Goal: Task Accomplishment & Management: Manage account settings

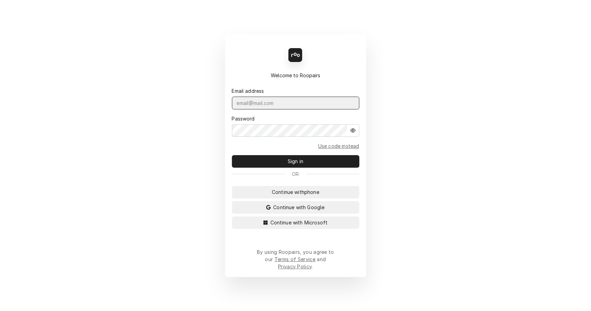
type input "leahmeadows.techsolutions@aol.com"
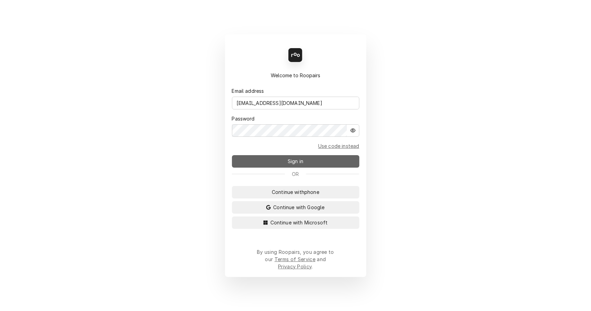
click at [309, 167] on button "Sign in" at bounding box center [295, 161] width 127 height 12
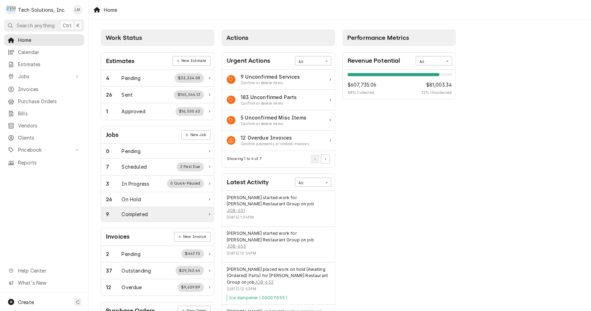
click at [138, 209] on div "9 Completed" at bounding box center [157, 214] width 113 height 15
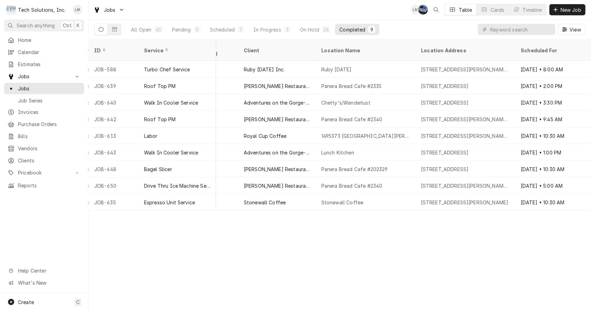
scroll to position [0, 316]
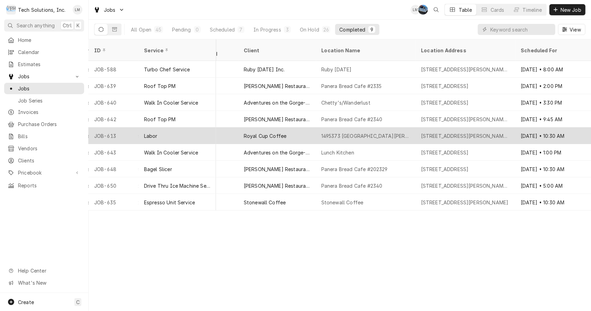
click at [111, 135] on tr "JOB-613 Labor Uninvoiced PO 104621271 Service Medium CW Aug 15 Royal Cup Coffee…" at bounding box center [308, 135] width 1071 height 17
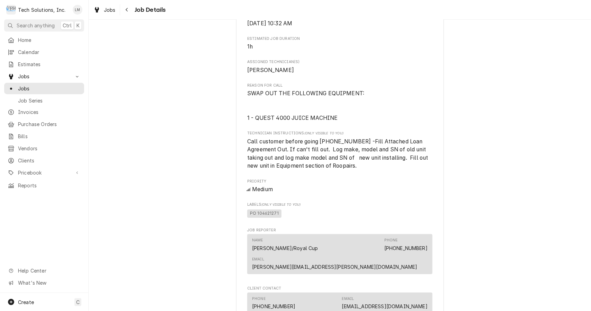
scroll to position [783, 0]
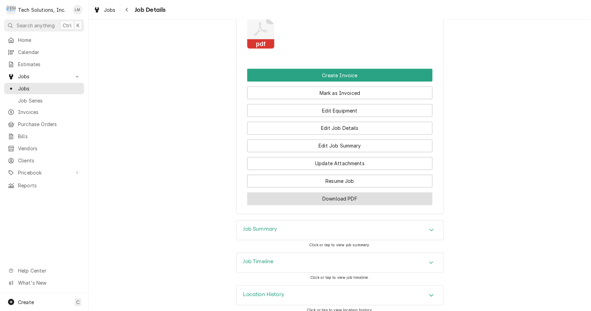
click at [363, 192] on button "Download PDF" at bounding box center [339, 198] width 185 height 13
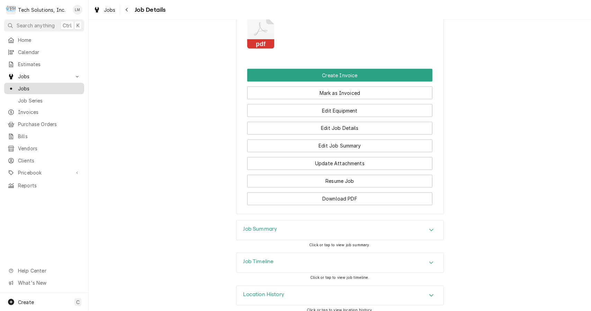
click at [31, 91] on link "Jobs" at bounding box center [44, 88] width 80 height 11
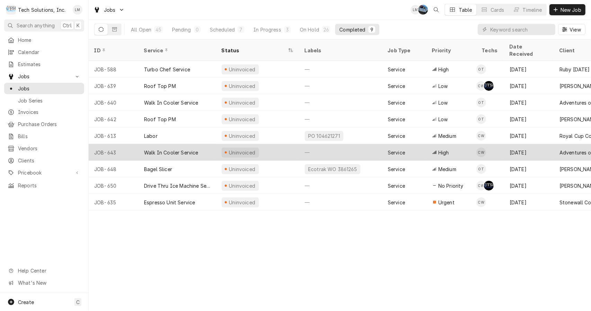
click at [168, 144] on div "Walk In Cooler Service" at bounding box center [176, 152] width 77 height 17
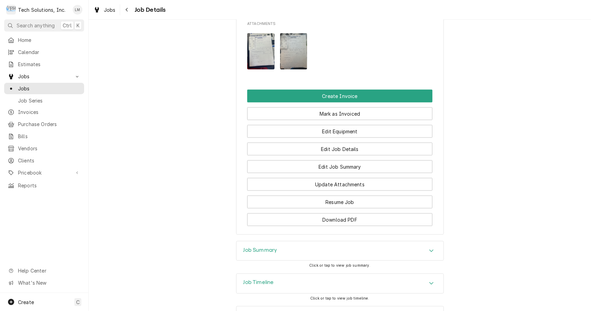
scroll to position [666, 0]
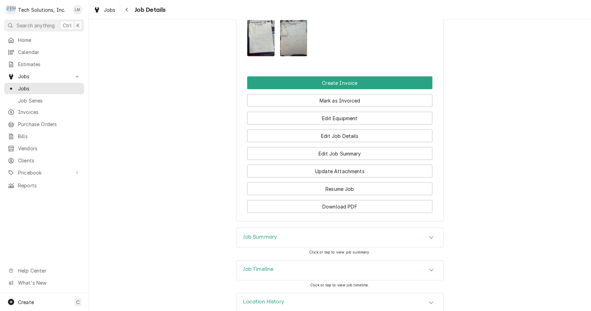
click at [478, 244] on div "Job Summary Click or tap to view job summary." at bounding box center [340, 244] width 502 height 33
click at [418, 200] on button "Download PDF" at bounding box center [339, 206] width 185 height 13
click at [28, 87] on span "Jobs" at bounding box center [49, 88] width 63 height 7
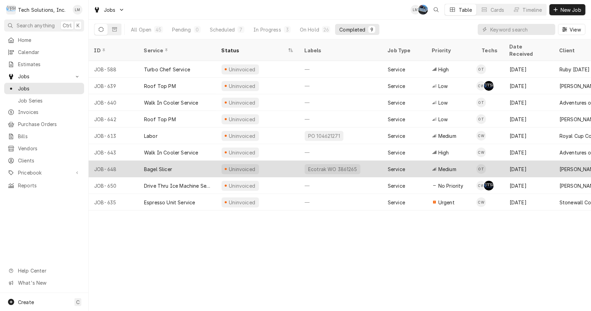
click at [176, 161] on div "Bagel Slicer" at bounding box center [176, 169] width 77 height 17
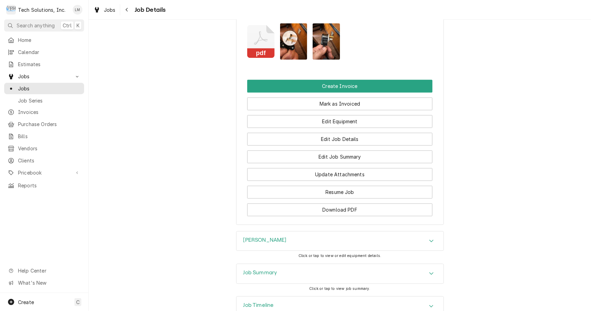
scroll to position [1122, 0]
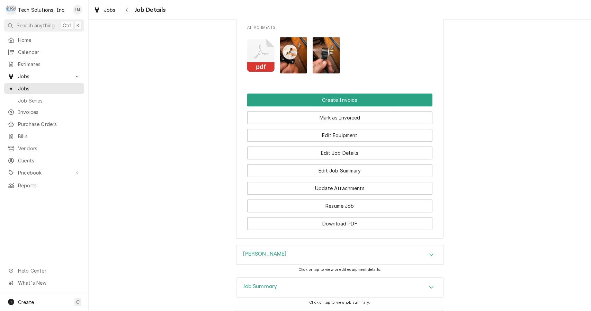
click at [360, 221] on button "Download PDF" at bounding box center [339, 223] width 185 height 13
click at [256, 62] on rect "Attachments" at bounding box center [260, 67] width 27 height 10
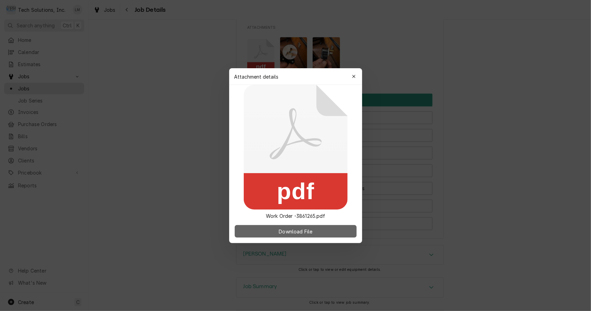
click at [313, 234] on span "Download File" at bounding box center [295, 230] width 36 height 7
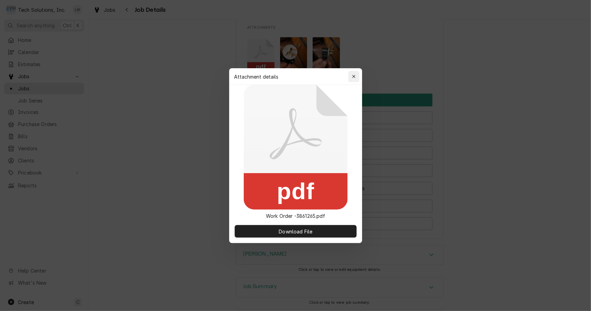
click at [351, 76] on div "button" at bounding box center [353, 76] width 7 height 7
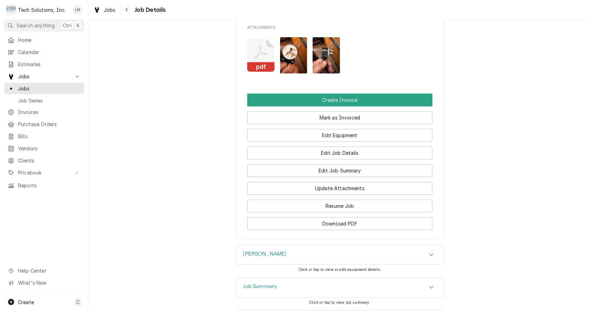
click at [349, 93] on button "Create Invoice" at bounding box center [339, 99] width 185 height 13
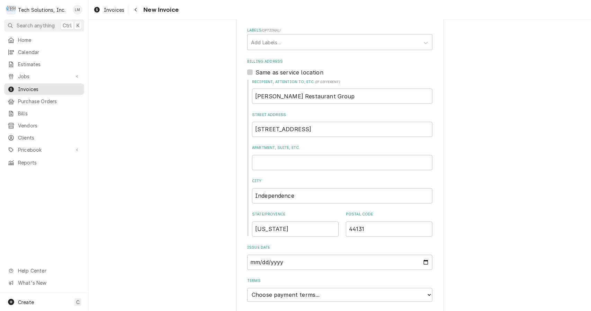
scroll to position [823, 0]
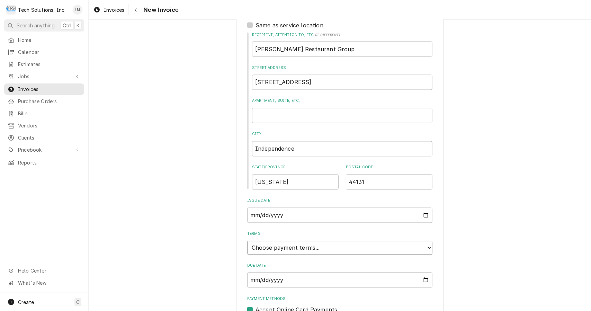
click at [425, 241] on select "Choose payment terms... Same Day Net 7 Net 14 Net 21 Net 30 Net 45 Net 60 Net 90" at bounding box center [339, 248] width 185 height 14
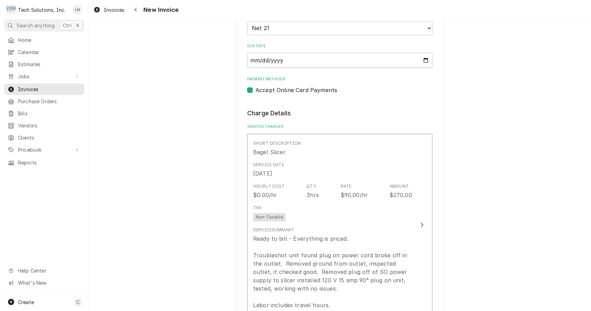
scroll to position [1043, 0]
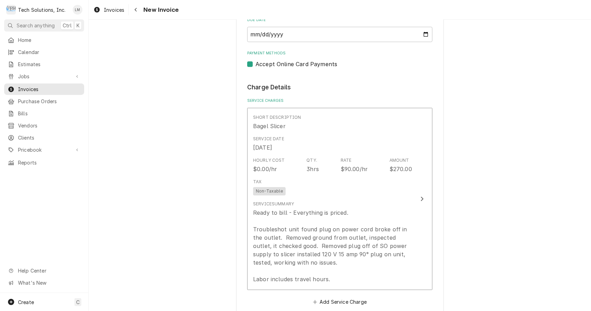
click at [417, 194] on div "Update Line Item" at bounding box center [421, 198] width 9 height 8
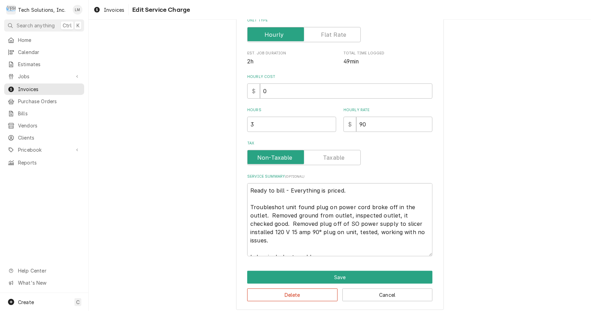
scroll to position [122, 0]
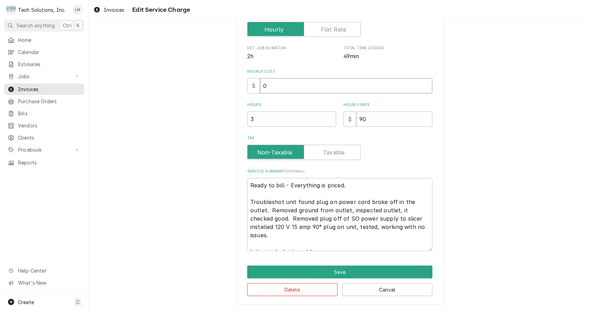
click at [351, 88] on input "0" at bounding box center [346, 85] width 172 height 15
type textarea "x"
type input "9"
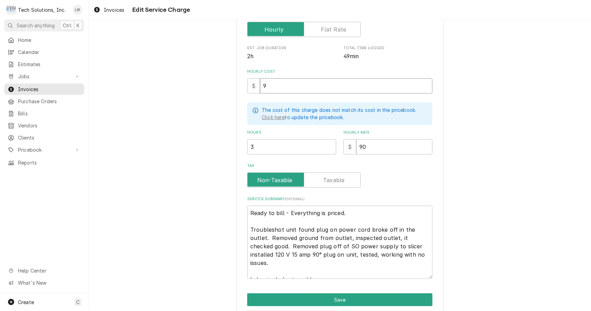
type textarea "x"
type input "90"
click at [332, 177] on label "Tax" at bounding box center [303, 179] width 113 height 15
click at [332, 177] on input "Tax" at bounding box center [303, 179] width 107 height 15
checkbox input "true"
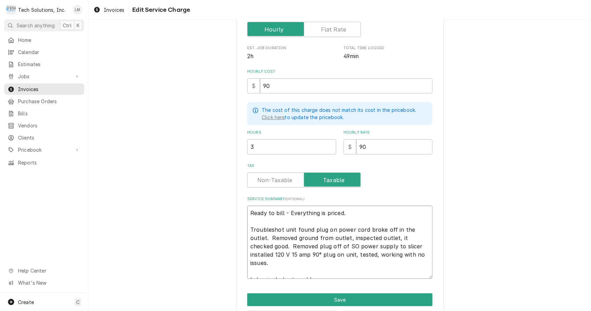
click at [358, 215] on textarea "Ready to bill - Everything is priced. Troubleshot unit found plug on power cord…" at bounding box center [339, 242] width 185 height 73
type textarea "x"
type textarea "Ready to bill - Everything is priced Troubleshot unit found plug on power cord …"
type textarea "x"
type textarea "Ready to bill - Everything is price Troubleshot unit found plug on power cord b…"
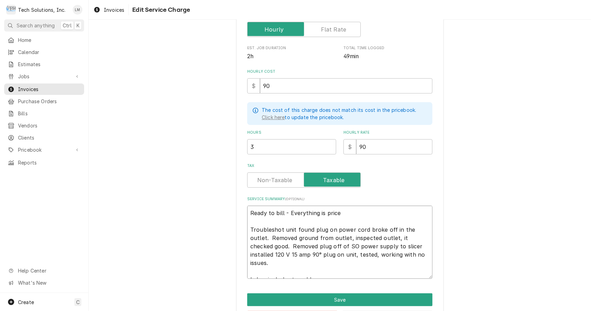
type textarea "x"
type textarea "Ready to bill - Everything is pric Troubleshot unit found plug on power cord br…"
type textarea "x"
type textarea "Ready to bill - Everything is pri Troubleshot unit found plug on power cord bro…"
type textarea "x"
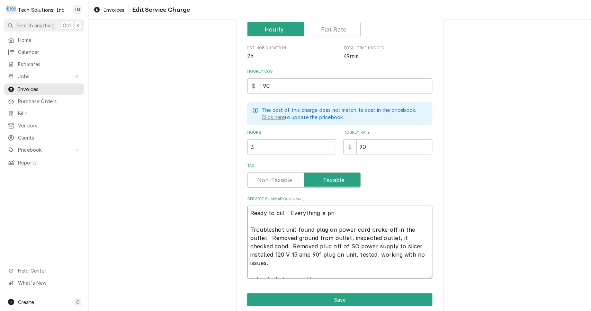
type textarea "Ready to bill - Everything is pr Troubleshot unit found plug on power cord brok…"
type textarea "x"
type textarea "Ready to bill - Everything is p Troubleshot unit found plug on power cord broke…"
type textarea "x"
type textarea "Ready to bill - Everything is Troubleshot unit found plug on power cord broke o…"
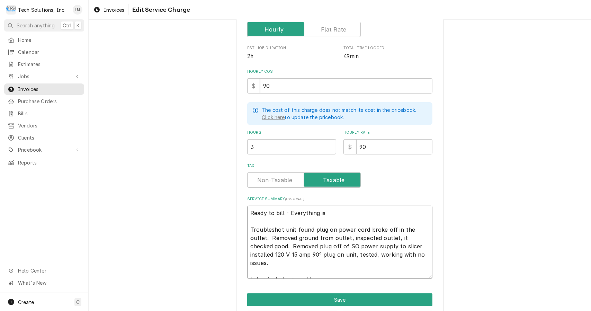
type textarea "x"
type textarea "Ready to bill - Everything is Troubleshot unit found plug on power cord broke o…"
type textarea "x"
type textarea "Ready to bill - Everything i Troubleshot unit found plug on power cord broke of…"
type textarea "x"
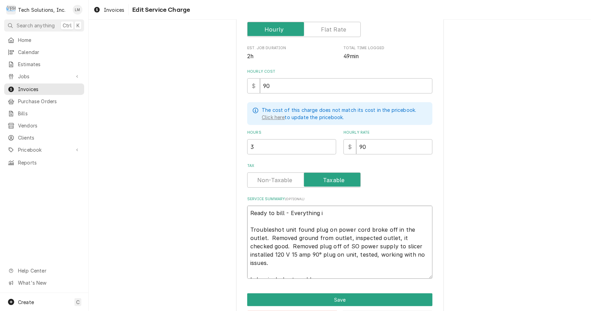
type textarea "Ready to bill - Everything Troubleshot unit found plug on power cord broke off …"
type textarea "x"
type textarea "Ready to bill - Everything Troubleshot unit found plug on power cord broke off …"
type textarea "x"
type textarea "Ready to bill - Everythin Troubleshot unit found plug on power cord broke off i…"
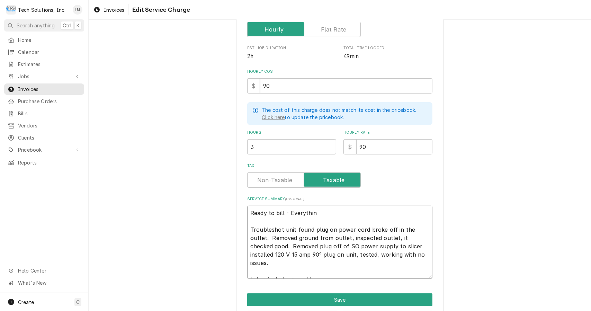
type textarea "x"
type textarea "Ready to bill - Everythi Troubleshot unit found plug on power cord broke off in…"
type textarea "x"
type textarea "Ready to bill - Everyth Troubleshot unit found plug on power cord broke off in …"
type textarea "x"
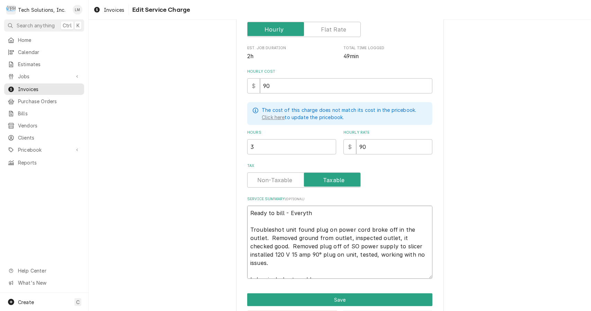
type textarea "Ready to bill - Everyt Troubleshot unit found plug on power cord broke off in t…"
type textarea "x"
type textarea "Ready to bill - Every Troubleshot unit found plug on power cord broke off in th…"
type textarea "x"
type textarea "Ready to bill - Ever Troubleshot unit found plug on power cord broke off in the…"
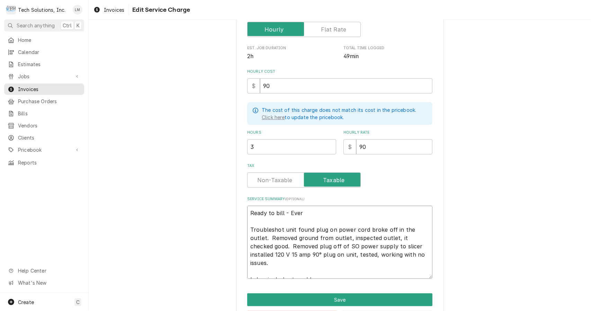
type textarea "x"
type textarea "Ready to bill - Eve Troubleshot unit found plug on power cord broke off in the …"
type textarea "x"
type textarea "Ready to bill - Ev Troubleshot unit found plug on power cord broke off in the o…"
type textarea "x"
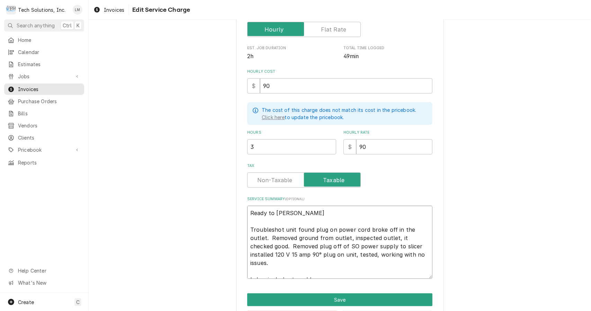
type textarea "Ready to bill - E Troubleshot unit found plug on power cord broke off in the ou…"
type textarea "x"
type textarea "Ready to bill - Troubleshot unit found plug on power cord broke off in the outl…"
type textarea "x"
type textarea "Ready to bill - Troubleshot unit found plug on power cord broke off in the outl…"
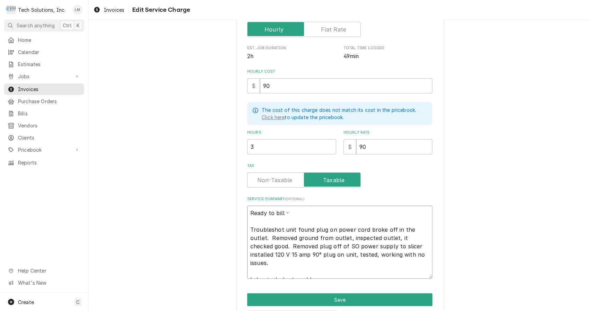
type textarea "x"
type textarea "Ready to bill Troubleshot unit found plug on power cord broke off in the outlet…"
type textarea "x"
type textarea "Ready to bill Troubleshot unit found plug on power cord broke off in the outlet…"
type textarea "x"
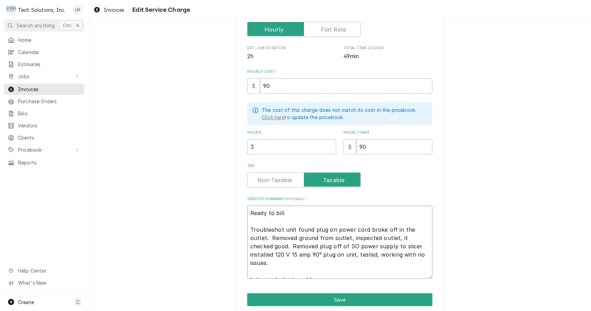
type textarea "Ready to bil Troubleshot unit found plug on power cord broke off in the outlet.…"
type textarea "x"
type textarea "Ready to bi Troubleshot unit found plug on power cord broke off in the outlet. …"
type textarea "x"
type textarea "Ready to b Troubleshot unit found plug on power cord broke off in the outlet. R…"
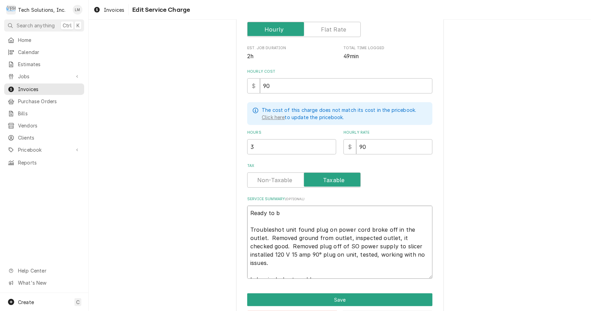
type textarea "x"
type textarea "Ready to Troubleshot unit found plug on power cord broke off in the outlet. Rem…"
type textarea "x"
type textarea "Ready to Troubleshot unit found plug on power cord broke off in the outlet. Rem…"
type textarea "x"
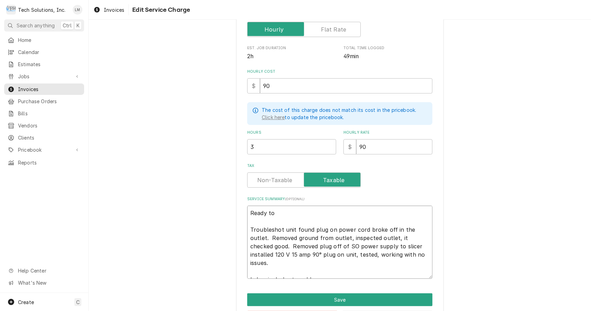
type textarea "Ready t Troubleshot unit found plug on power cord broke off in the outlet. Remo…"
type textarea "x"
type textarea "Ready Troubleshot unit found plug on power cord broke off in the outlet. Remove…"
type textarea "x"
type textarea "Ready Troubleshot unit found plug on power cord broke off in the outlet. Remove…"
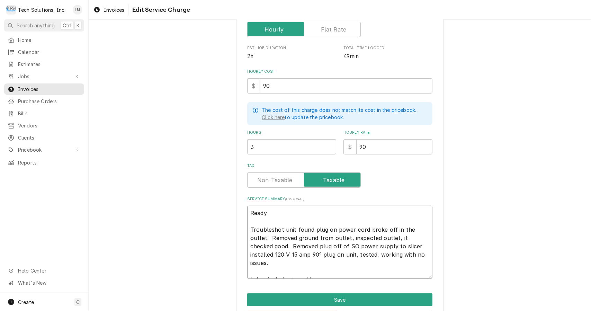
type textarea "x"
type textarea "Read Troubleshot unit found plug on power cord broke off in the outlet. Removed…"
type textarea "x"
type textarea "Rea Troubleshot unit found plug on power cord broke off in the outlet. Removed …"
type textarea "x"
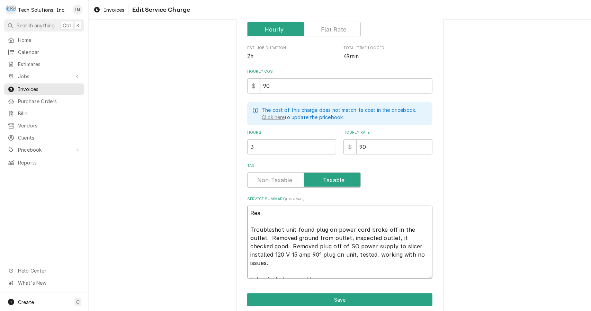
type textarea "Re Troubleshot unit found plug on power cord broke off in the outlet. Removed g…"
type textarea "x"
type textarea "R Troubleshot unit found plug on power cord broke off in the outlet. Removed gr…"
type textarea "x"
type textarea "Troubleshot unit found plug on power cord broke off in the outlet. Removed grou…"
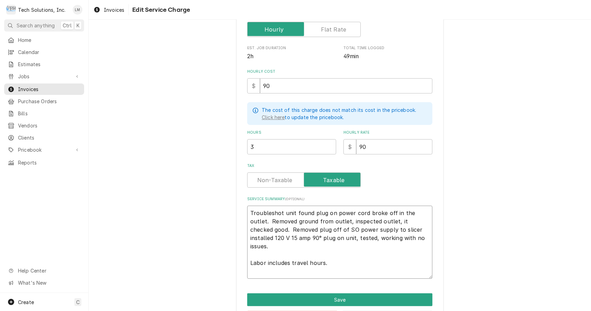
type textarea "x"
type textarea "C Troubleshot unit found plug on power cord broke off in the outlet. Removed gr…"
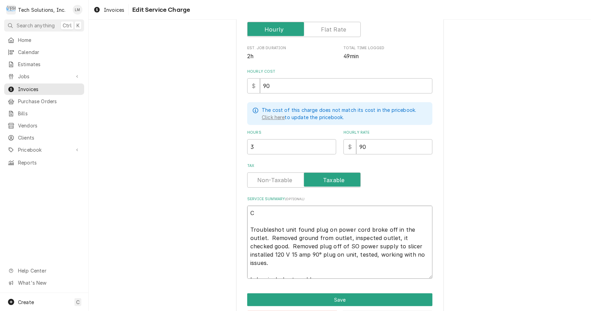
type textarea "x"
type textarea "Ch Troubleshot unit found plug on power cord broke off in the outlet. Removed g…"
type textarea "x"
type textarea "Che Troubleshot unit found plug on power cord broke off in the outlet. Removed …"
type textarea "x"
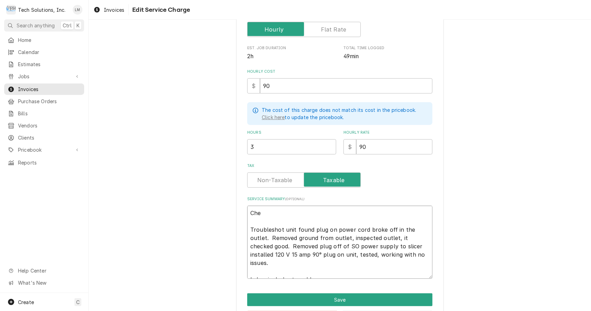
type textarea "Chec Troubleshot unit found plug on power cord broke off in the outlet. Removed…"
type textarea "x"
type textarea "Check Troubleshot unit found plug on power cord broke off in the outlet. Remove…"
type textarea "x"
type textarea "Checke Troubleshot unit found plug on power cord broke off in the outlet. Remov…"
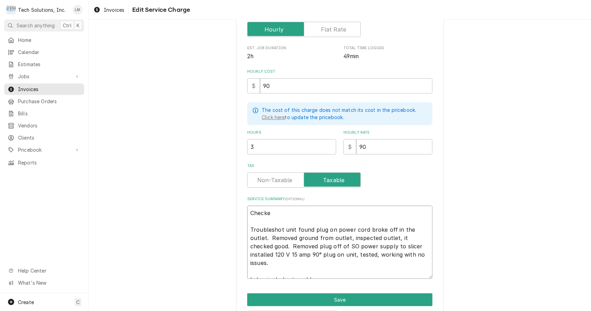
type textarea "x"
type textarea "Checked Troubleshot unit found plug on power cord broke off in the outlet. Remo…"
type textarea "x"
type textarea "Checked Troubleshot unit found plug on power cord broke off in the outlet. Remo…"
type textarea "x"
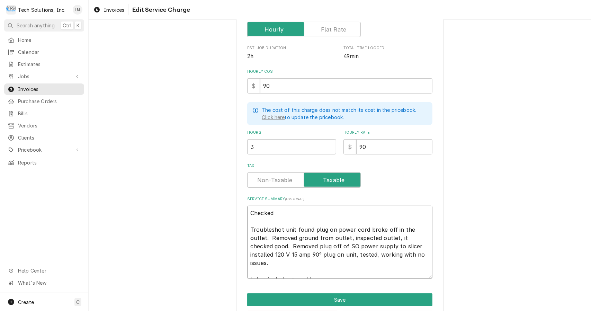
type textarea "Checked a Troubleshot unit found plug on power cord broke off in the outlet. Re…"
type textarea "x"
type textarea "Checked an Troubleshot unit found plug on power cord broke off in the outlet. R…"
type textarea "x"
type textarea "Checked an Troubleshot unit found plug on power cord broke off in the outlet. R…"
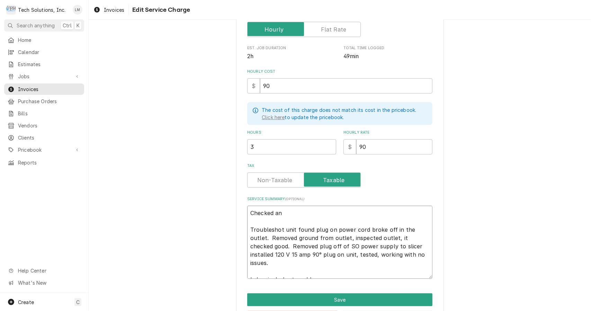
type textarea "x"
type textarea "Checked an O Troubleshot unit found plug on power cord broke off in the outlet.…"
type textarea "x"
type textarea "Checked an Ol Troubleshot unit found plug on power cord broke off in the outlet…"
type textarea "x"
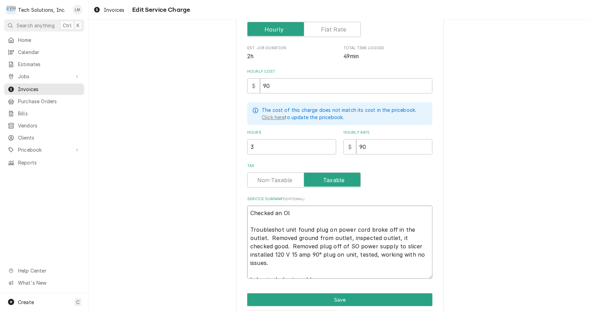
type textarea "Checked an Oli Troubleshot unit found plug on power cord broke off in the outle…"
type textarea "x"
type textarea "Checked an Oliv Troubleshot unit found plug on power cord broke off in the outl…"
type textarea "x"
type textarea "Checked an Olive Troubleshot unit found plug on power cord broke off in the out…"
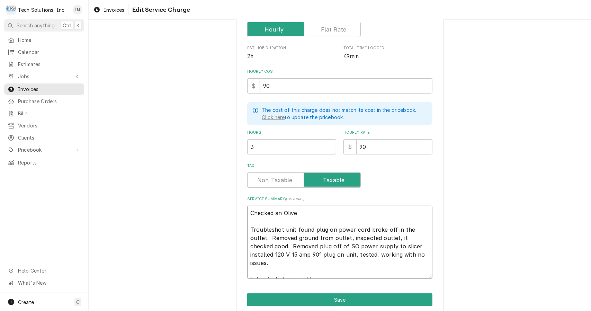
type textarea "x"
type textarea "Checked an Oliver Troubleshot unit found plug on power cord broke off in the ou…"
type textarea "x"
type textarea "Checked an Oliver Troubleshot unit found plug on power cord broke off in the ou…"
type textarea "x"
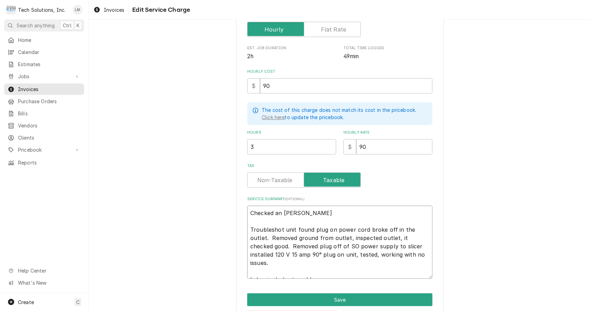
type textarea "Checked an Oliver b Troubleshot unit found plug on power cord broke off in the …"
type textarea "x"
type textarea "Checked an Oliver ba Troubleshot unit found plug on power cord broke off in the…"
type textarea "x"
type textarea "Checked an Oliver bae Troubleshot unit found plug on power cord broke off in th…"
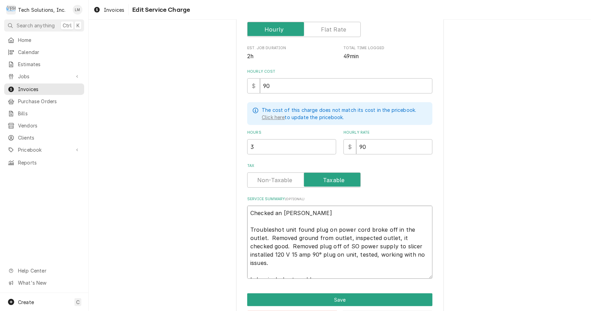
type textarea "x"
type textarea "Checked an Oliver bael Troubleshot unit found plug on power cord broke off in t…"
type textarea "x"
type textarea "Checked an Oliver bael Troubleshot unit found plug on power cord broke off in t…"
type textarea "x"
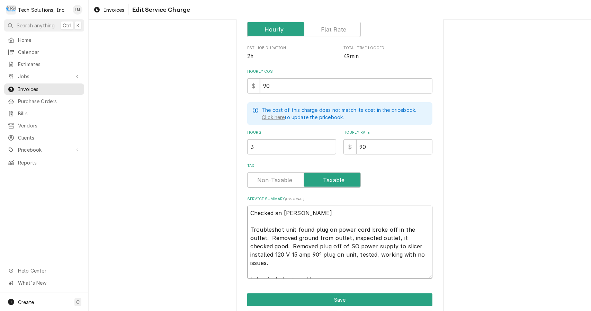
type textarea "Checked an Oliver bael Troubleshot unit found plug on power cord broke off in t…"
type textarea "x"
type textarea "Checked an Oliver bae Troubleshot unit found plug on power cord broke off in th…"
type textarea "x"
type textarea "Checked an Oliver ba Troubleshot unit found plug on power cord broke off in the…"
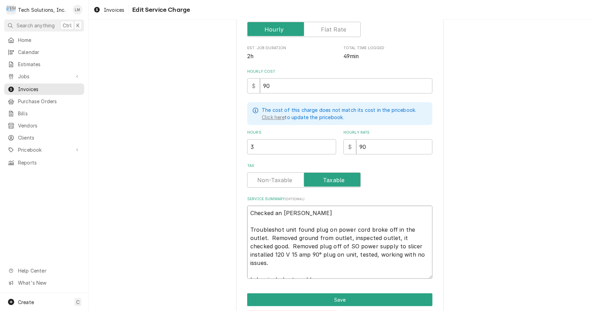
type textarea "x"
type textarea "Checked an Oliver bag Troubleshot unit found plug on power cord broke off in th…"
type textarea "x"
type textarea "Checked an Oliver bage Troubleshot unit found plug on power cord broke off in t…"
type textarea "x"
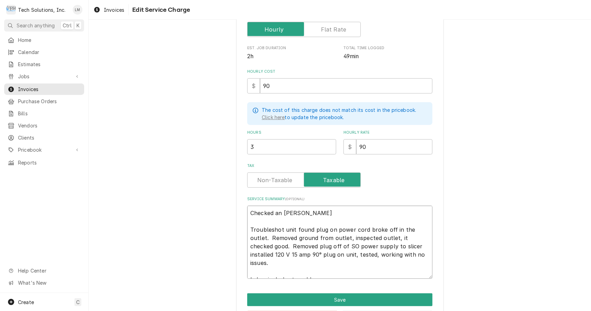
type textarea "Checked an Oliver bagel Troubleshot unit found plug on power cord broke off in …"
type textarea "x"
type textarea "Checked an Oliver bagel Troubleshot unit found plug on power cord broke off in …"
type textarea "x"
type textarea "Checked an Oliver bagel s Troubleshot unit found plug on power cord broke off i…"
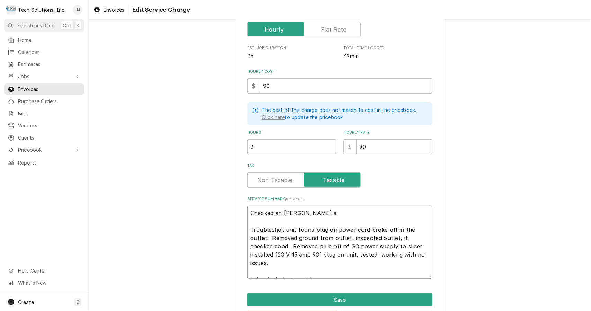
type textarea "x"
type textarea "Checked an Oliver bagel sl Troubleshot unit found plug on power cord broke off …"
type textarea "x"
type textarea "Checked an Oliver bagel sli Troubleshot unit found plug on power cord broke off…"
type textarea "x"
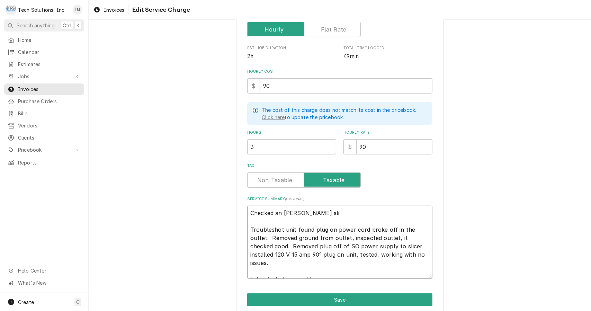
type textarea "Checked an Oliver bagel slic Troubleshot unit found plug on power cord broke of…"
type textarea "x"
type textarea "Checked an Oliver bagel slice Troubleshot unit found plug on power cord broke o…"
type textarea "x"
type textarea "Checked an Oliver bagel slicer Troubleshot unit found plug on power cord broke …"
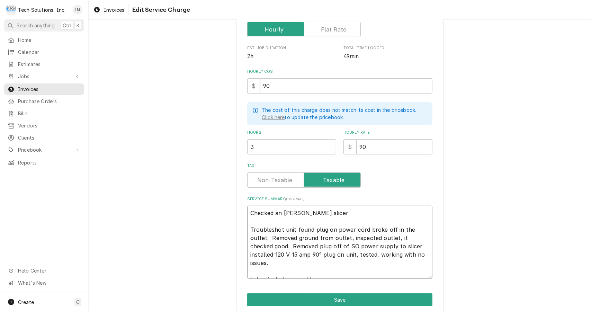
type textarea "x"
type textarea "Checked an Oliver bagel slicer Troubleshot unit found plug on power cord broke …"
type textarea "x"
type textarea "Checked an Oliver bagel slicer a Troubleshot unit found plug on power cord brok…"
type textarea "x"
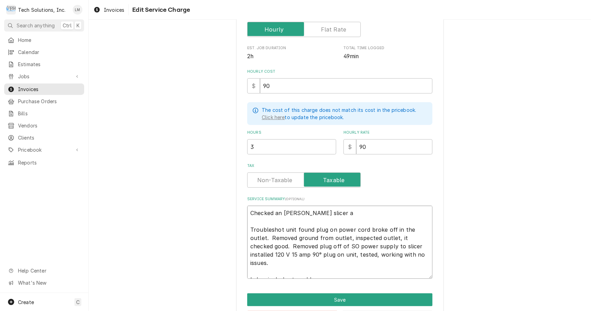
type textarea "Checked an Oliver bagel slicer an Troubleshot unit found plug on power cord bro…"
type textarea "x"
type textarea "Checked an Oliver bagel slicer and Troubleshot unit found plug on power cord br…"
type textarea "x"
type textarea "Checked an Oliver bagel slicer and Troubleshot unit found plug on power cord br…"
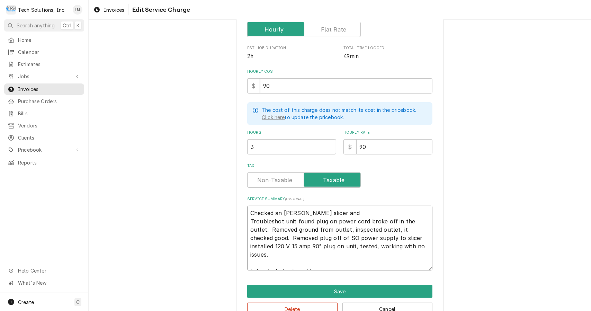
type textarea "x"
type textarea "Checked an Oliver bagel slicer andTroubleshot unit found plug on power cord bro…"
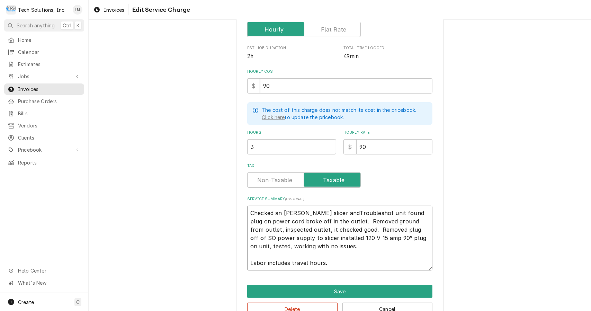
type textarea "x"
type textarea "Checked an Oliver bagel slicer androubleshot unit found plug on power cord brok…"
type textarea "x"
type textarea "Checked an Oliver bagel slicer andoubleshot unit found plug on power cord broke…"
type textarea "x"
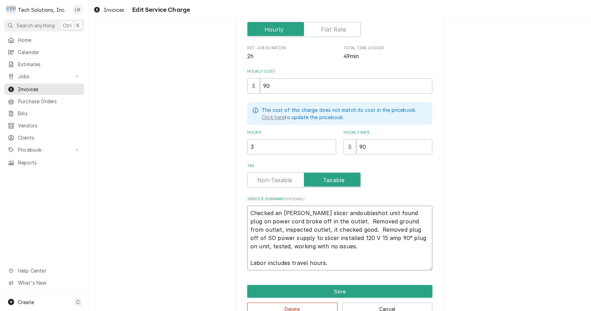
type textarea "Checked an Oliver bagel slicer andubleshot unit found plug on power cord broke …"
type textarea "x"
type textarea "Checked an Oliver bagel slicer andbleshot unit found plug on power cord broke o…"
type textarea "x"
type textarea "Checked an Oliver bagel slicer andleshot unit found plug on power cord broke of…"
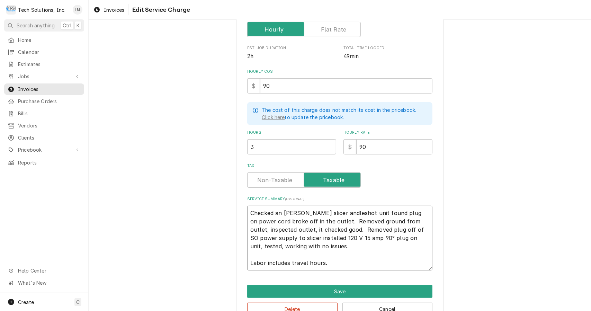
type textarea "x"
type textarea "Checked an Oliver bagel slicer andeshot unit found plug on power cord broke off…"
type textarea "x"
type textarea "Checked an Oliver bagel slicer andshot unit found plug on power cord broke off …"
type textarea "x"
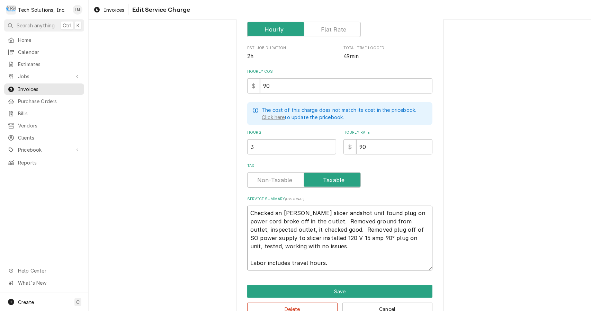
type textarea "Checked an Oliver bagel slicer andhot unit found plug on power cord broke off i…"
type textarea "x"
type textarea "Checked an Oliver bagel slicer andot unit found plug on power cord broke off in…"
type textarea "x"
type textarea "Checked an Oliver bagel slicer andt unit found plug on power cord broke off in …"
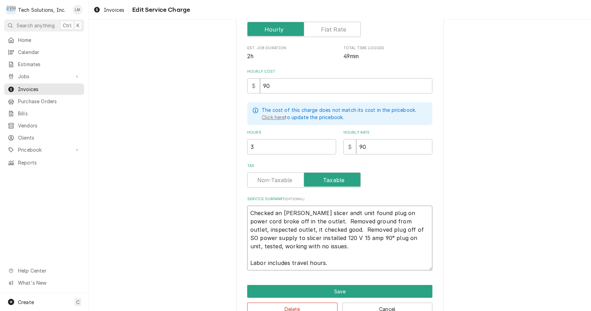
type textarea "x"
type textarea "Checked an Oliver bagel slicer and unit found plug on power cord broke off in t…"
type textarea "x"
type textarea "Checked an Oliver bagel slicer andunit found plug on power cord broke off in th…"
type textarea "x"
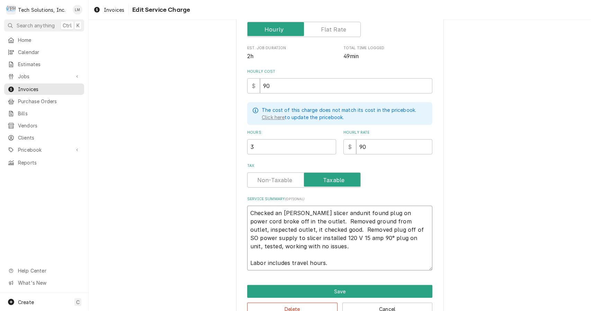
type textarea "Checked an Oliver bagel slicer and unit found plug on power cord broke off in t…"
type textarea "x"
type textarea "Checked an Oliver bagel slicer and nit found plug on power cord broke off in th…"
type textarea "x"
type textarea "Checked an Oliver bagel slicer and it found plug on power cord broke off in the…"
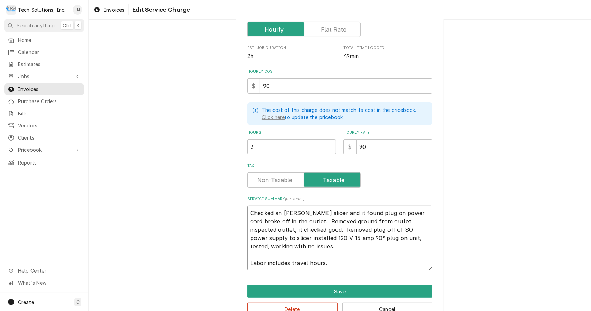
type textarea "x"
type textarea "Checked an Oliver bagel slicer and t found plug on power cord broke off in the …"
type textarea "x"
type textarea "Checked an Oliver bagel slicer and found plug on power cord broke off in the ou…"
type textarea "x"
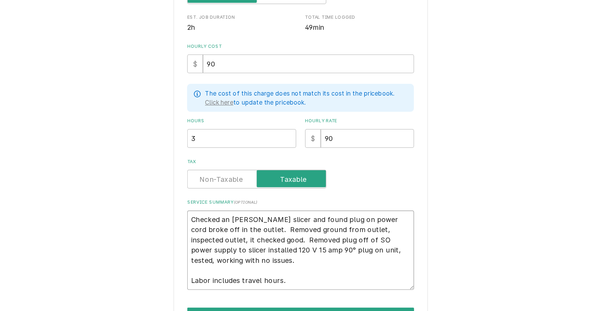
click at [386, 220] on textarea "Checked an Oliver bagel slicer and found plug on power cord broke off in the ou…" at bounding box center [339, 238] width 185 height 65
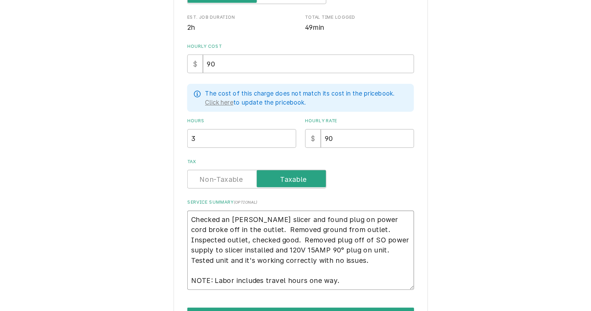
scroll to position [141, 0]
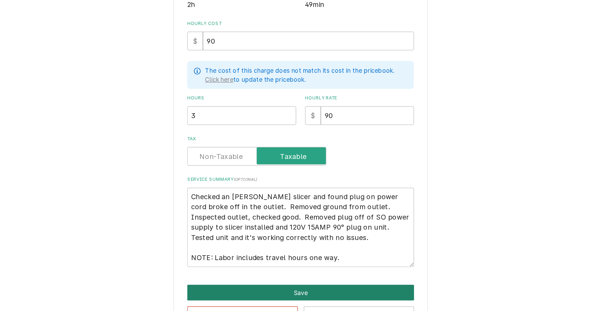
click at [383, 271] on button "Save" at bounding box center [339, 272] width 185 height 13
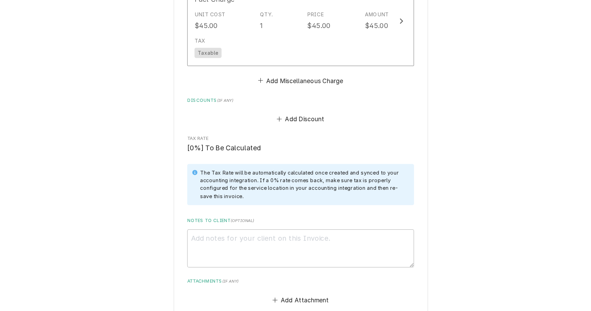
scroll to position [1532, 0]
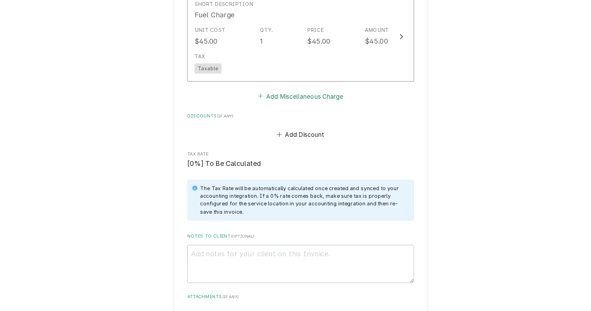
click at [308, 107] on button "Add Miscellaneous Charge" at bounding box center [339, 112] width 72 height 10
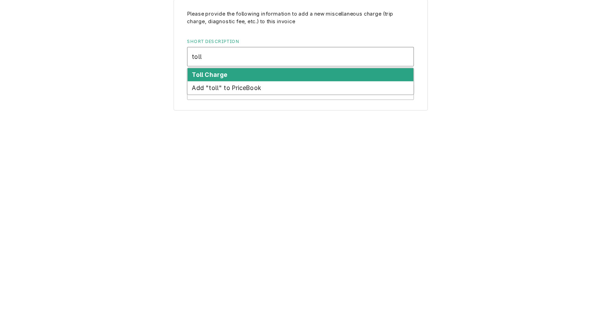
click at [277, 97] on strong "Toll Charge" at bounding box center [265, 95] width 29 height 6
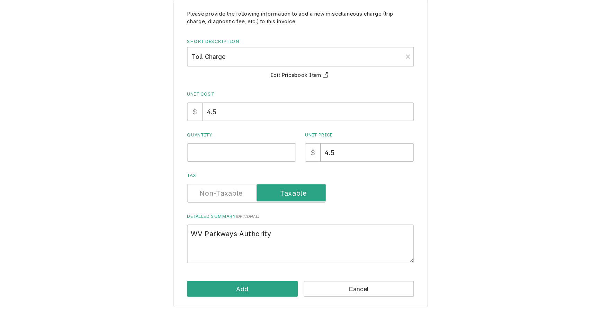
click at [301, 160] on input "Quantity" at bounding box center [291, 158] width 89 height 15
click at [295, 273] on button "Add" at bounding box center [292, 269] width 90 height 13
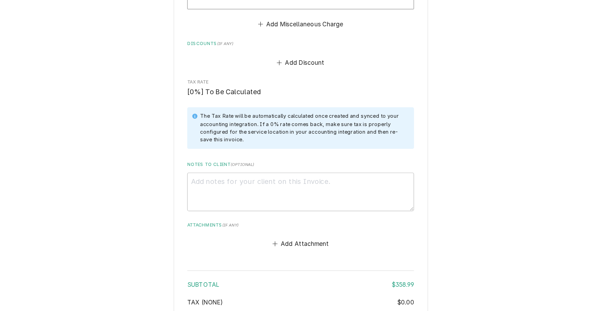
scroll to position [1729, 0]
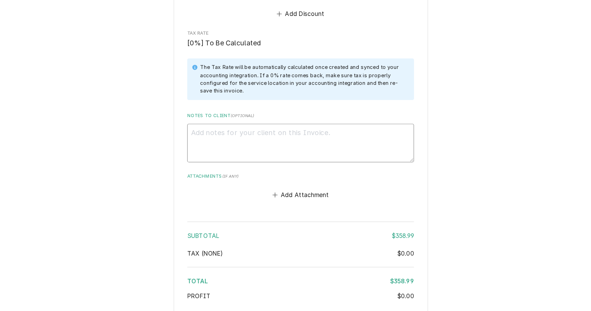
click at [340, 135] on textarea "Notes to Client ( optional )" at bounding box center [339, 150] width 185 height 31
paste textarea "3861265"
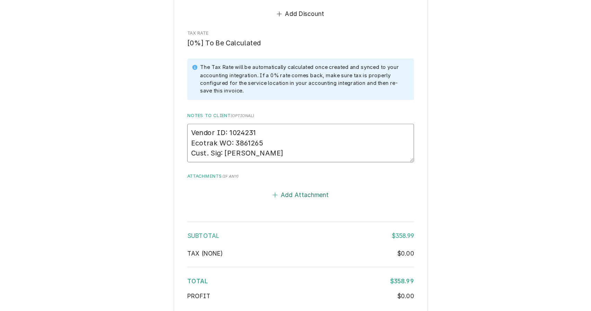
click at [321, 188] on button "Add Attachment" at bounding box center [340, 193] width 48 height 10
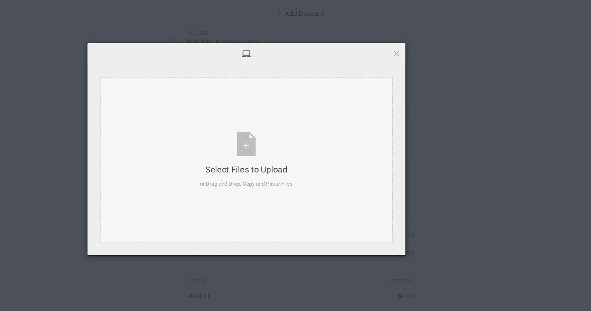
click at [296, 154] on div "Select Files to Upload or Drag and Drop, Copy and Paste Files" at bounding box center [295, 164] width 76 height 46
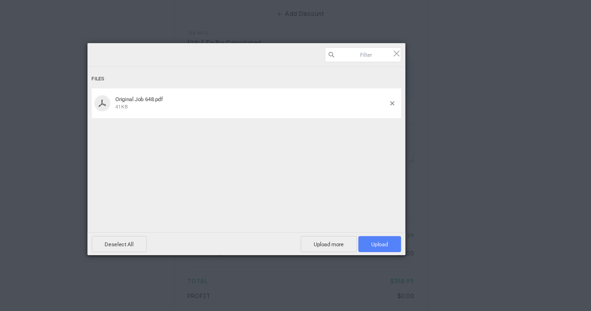
click at [405, 230] on span "Upload 1" at bounding box center [404, 232] width 13 height 5
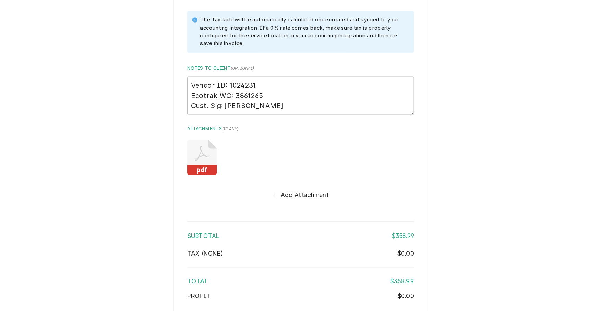
scroll to position [0, 0]
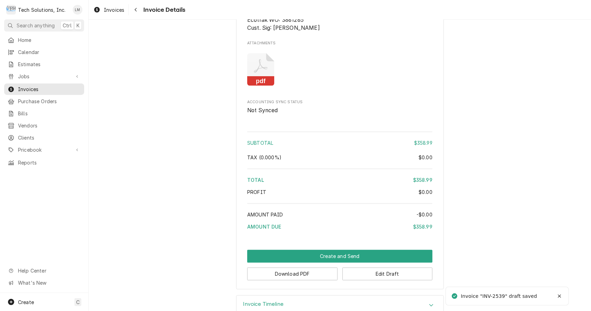
scroll to position [953, 0]
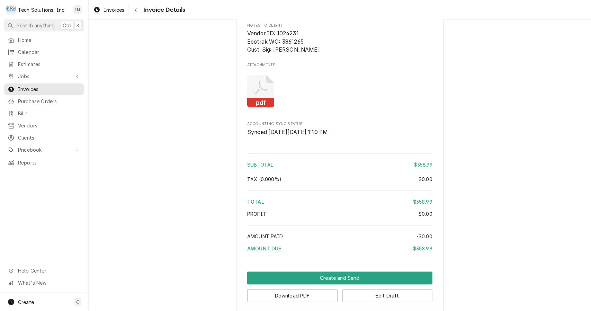
scroll to position [953, 0]
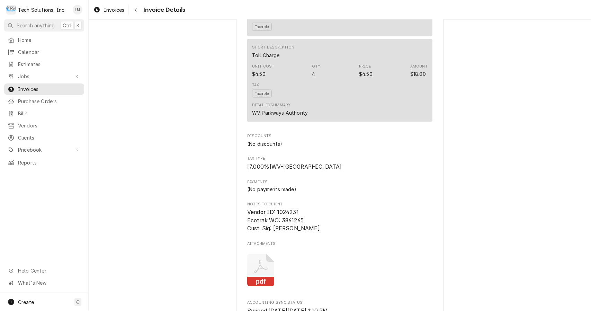
scroll to position [953, 0]
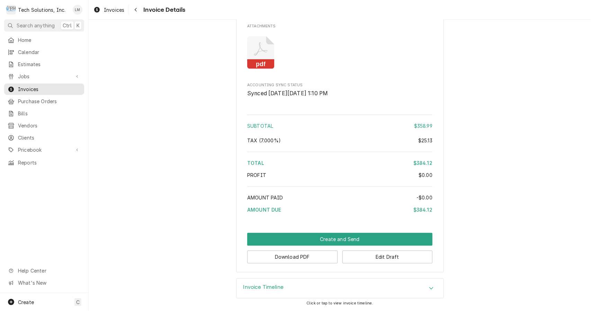
click at [305, 258] on button "Download PDF" at bounding box center [292, 256] width 90 height 13
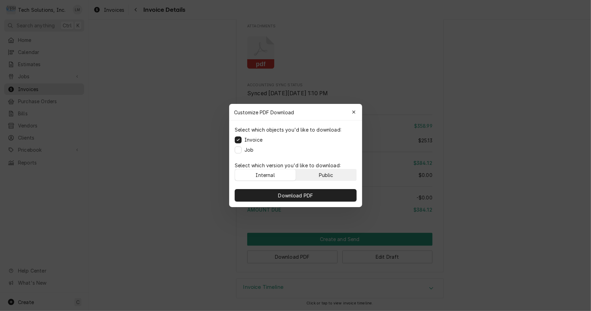
click at [322, 176] on div "Public" at bounding box center [325, 174] width 15 height 7
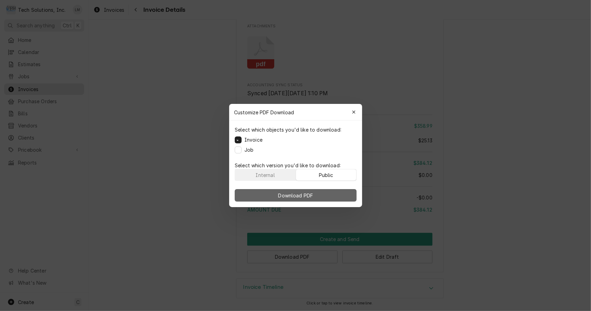
click at [318, 194] on button "Download PDF" at bounding box center [296, 195] width 122 height 12
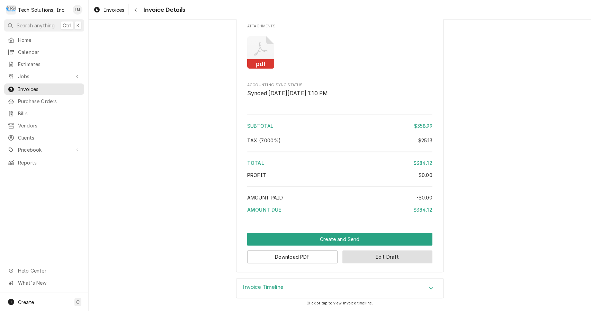
click at [380, 257] on button "Edit Draft" at bounding box center [387, 256] width 90 height 13
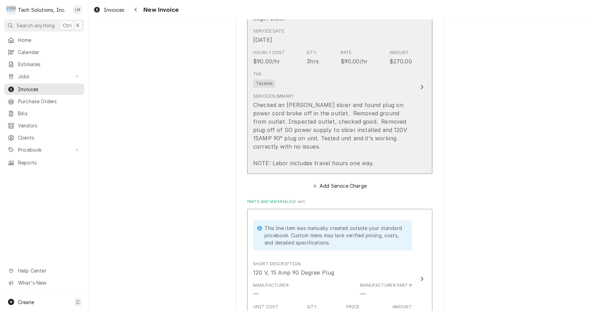
click at [386, 125] on div "Checked an [PERSON_NAME] slicer and found plug on power cord broke off in the o…" at bounding box center [332, 134] width 159 height 66
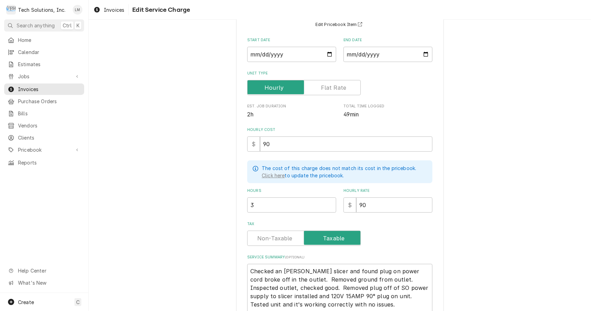
scroll to position [141, 0]
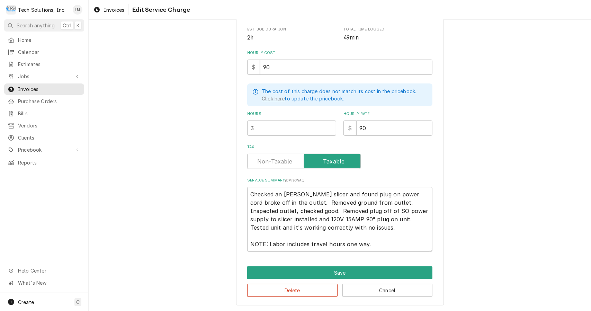
click at [362, 211] on textarea "Checked an [PERSON_NAME] slicer and found plug on power cord broke off in the o…" at bounding box center [339, 219] width 185 height 65
type textarea "x"
type textarea "Checked an Oliver bagel slicer and found plug on power cord broke off in the ou…"
type textarea "x"
type textarea "Checked an Oliver bagel slicer and found plug on power cord broke off in the ou…"
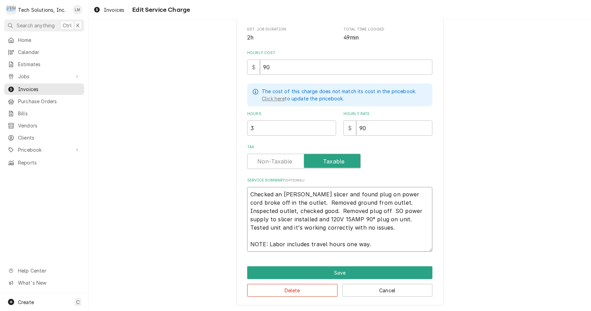
type textarea "x"
type textarea "Checked an Oliver bagel slicer and found plug on power cord broke off in the ou…"
type textarea "x"
type textarea "Checked an Oliver bagel slicer and found plug on power cord broke off in the ou…"
type textarea "x"
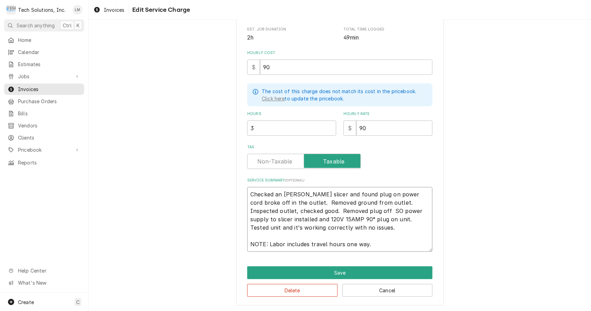
type textarea "Checked an Oliver bagel slicer and found plug on power cord broke off in the ou…"
type textarea "x"
type textarea "Checked an Oliver bagel slicer and found plug on power cord broke off in the ou…"
type textarea "x"
type textarea "Checked an Oliver bagel slicer and found plug on power cord broke off in the ou…"
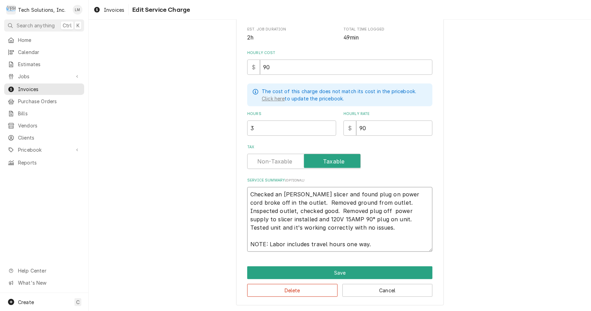
type textarea "x"
type textarea "Checked an Oliver bagel slicer and found plug on power cord broke off in the ou…"
type textarea "x"
type textarea "Checked an Oliver bagel slicer and found plug on power cord broke off in the ou…"
type textarea "x"
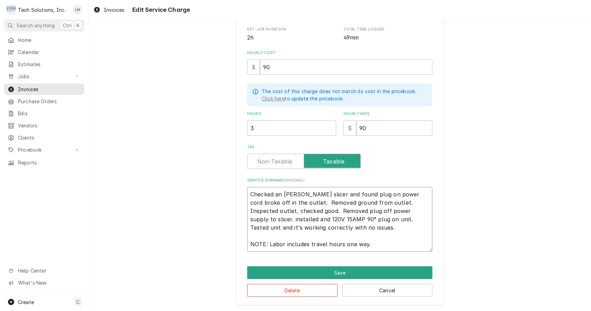
type textarea "Checked an Oliver bagel slicer and found plug on power cord broke off in the ou…"
type textarea "x"
type textarea "Checked an Oliver bagel slicer and found plug on power cord broke off in the ou…"
type textarea "x"
type textarea "Checked an Oliver bagel slicer and found plug on power cord broke off in the ou…"
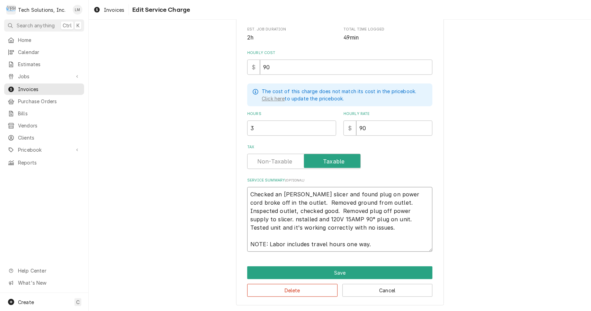
type textarea "x"
type textarea "Checked an Oliver bagel slicer and found plug on power cord broke off in the ou…"
type textarea "x"
type textarea "Checked an Oliver bagel slicer and found plug on power cord broke off in the ou…"
type textarea "x"
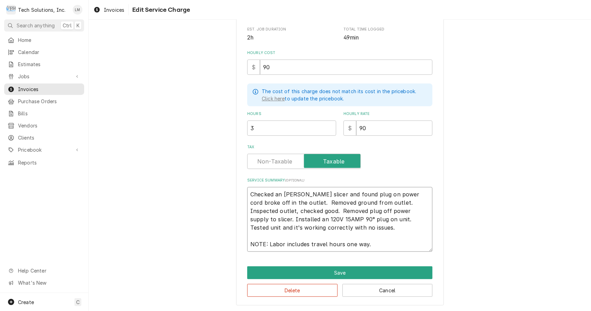
type textarea "Checked an [PERSON_NAME] slicer and found plug on power cord broke off in the o…"
click at [351, 269] on button "Save" at bounding box center [339, 272] width 185 height 13
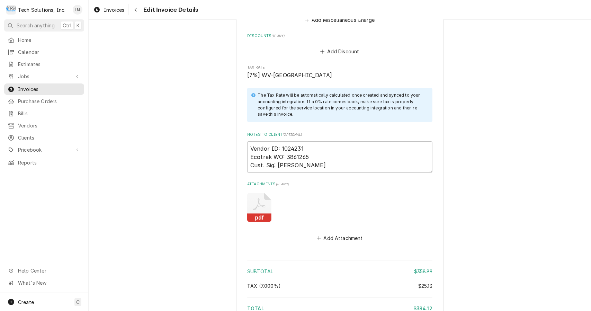
scroll to position [1809, 0]
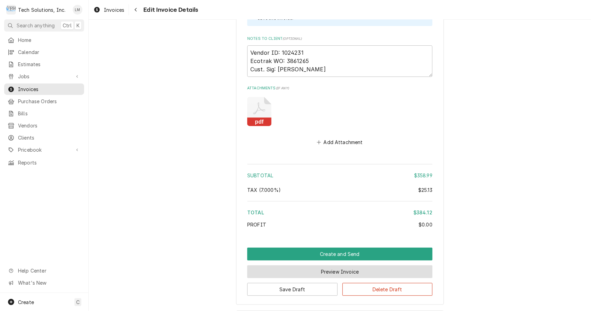
click at [329, 265] on button "Preview Invoice" at bounding box center [339, 271] width 185 height 13
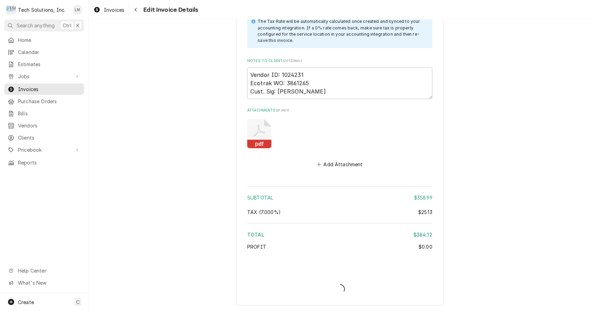
type textarea "x"
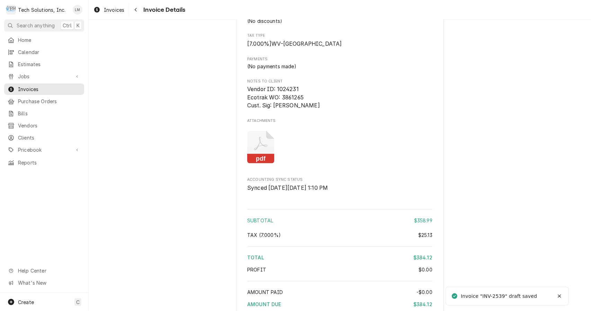
scroll to position [953, 0]
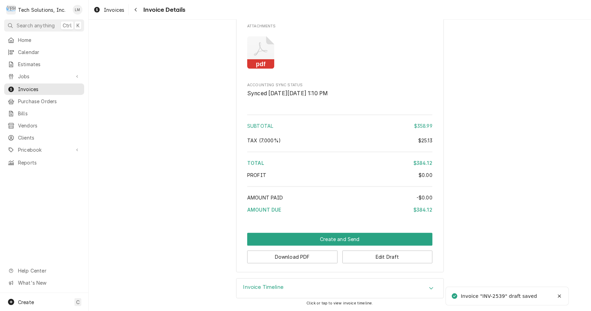
click at [312, 256] on button "Download PDF" at bounding box center [292, 256] width 90 height 13
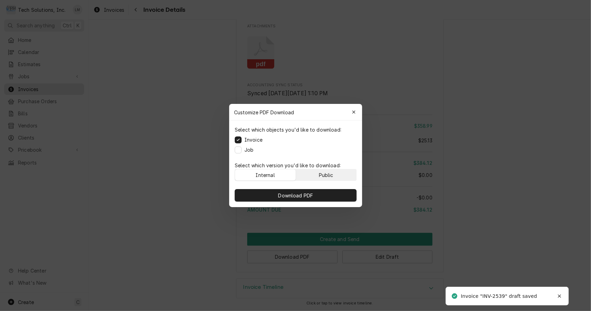
click at [324, 174] on div "Public" at bounding box center [325, 174] width 15 height 7
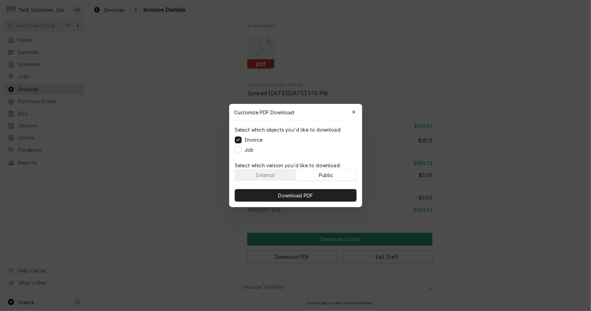
click at [326, 197] on button "Download PDF" at bounding box center [296, 195] width 122 height 12
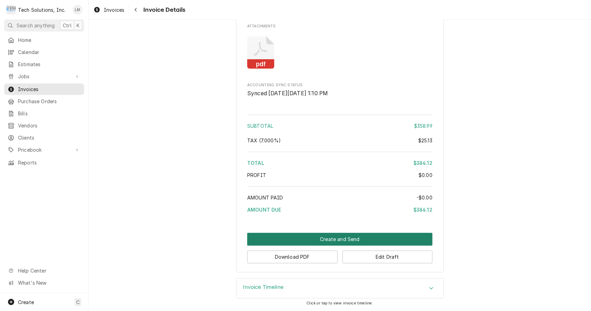
click at [343, 240] on button "Create and Send" at bounding box center [339, 238] width 185 height 13
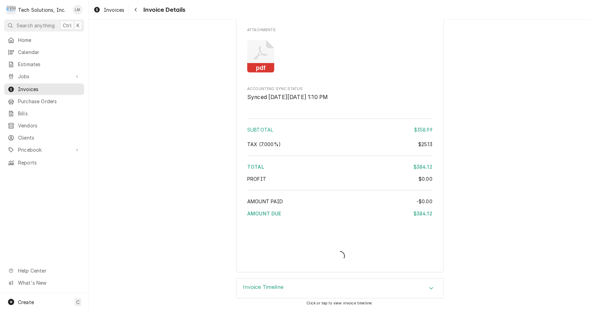
scroll to position [949, 0]
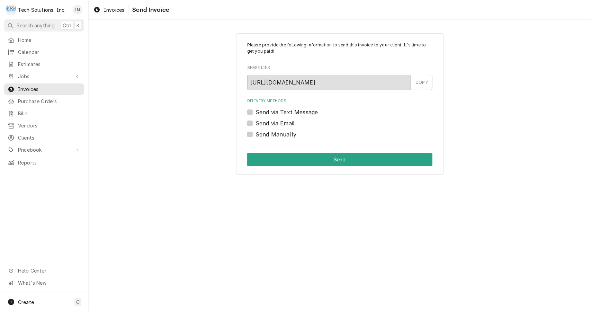
click at [279, 133] on label "Send Manually" at bounding box center [275, 134] width 41 height 8
click at [279, 133] on input "Send Manually" at bounding box center [347, 137] width 185 height 15
checkbox input "true"
click at [288, 156] on button "Send" at bounding box center [339, 159] width 185 height 13
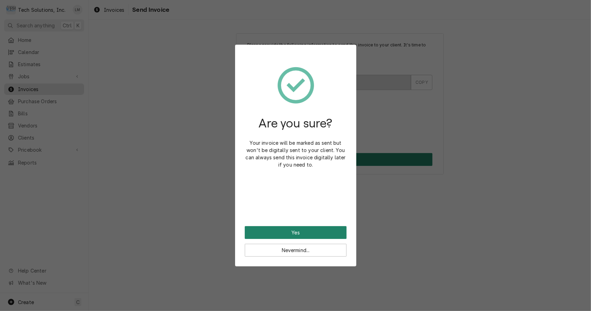
click at [310, 233] on button "Yes" at bounding box center [296, 232] width 102 height 13
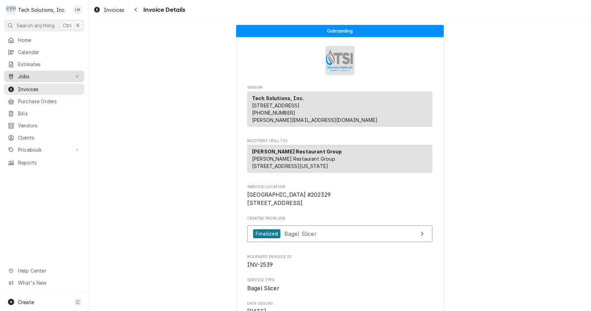
click at [24, 73] on span "Jobs" at bounding box center [44, 76] width 52 height 7
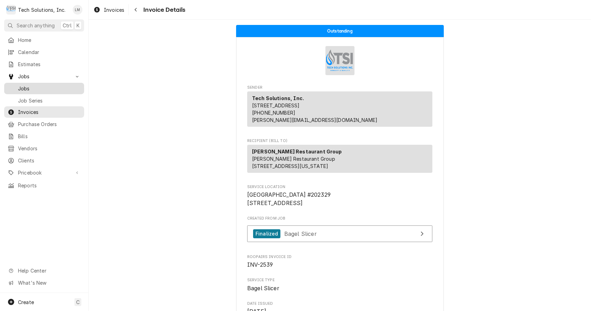
click at [30, 84] on div "Jobs" at bounding box center [44, 88] width 77 height 9
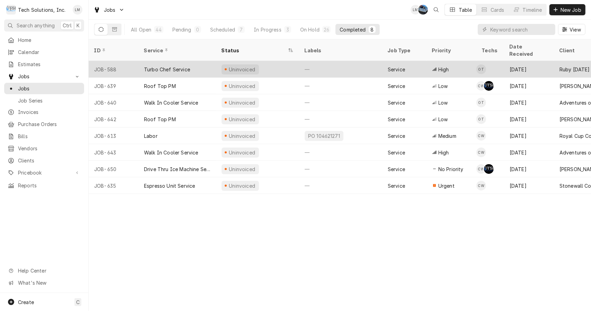
click at [172, 61] on div "Turbo Chef Service" at bounding box center [176, 69] width 77 height 17
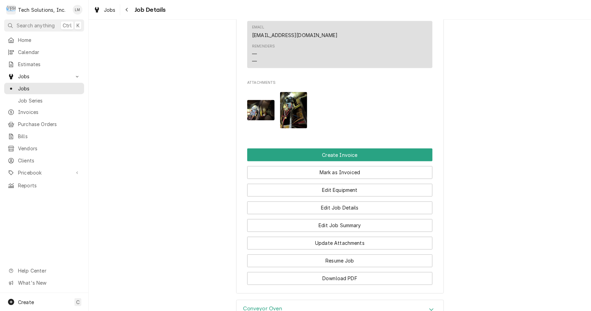
scroll to position [745, 0]
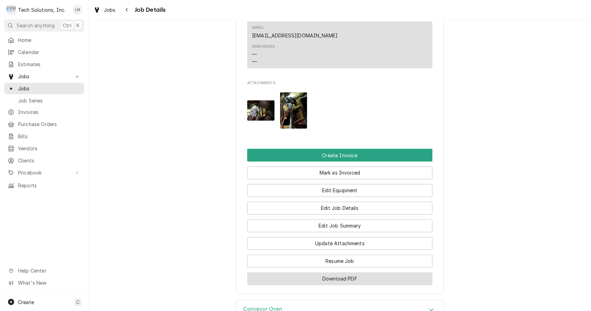
click at [377, 272] on button "Download PDF" at bounding box center [339, 278] width 185 height 13
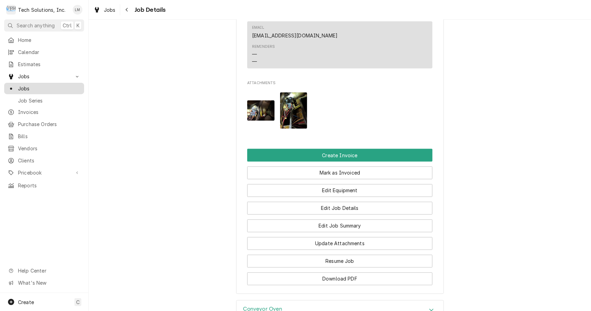
click at [32, 85] on span "Jobs" at bounding box center [49, 88] width 63 height 7
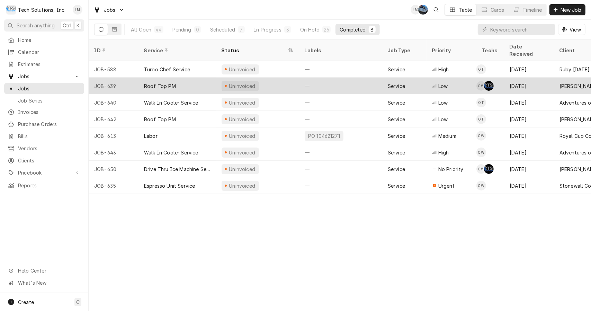
click at [166, 82] on div "Roof Top PM" at bounding box center [160, 85] width 32 height 7
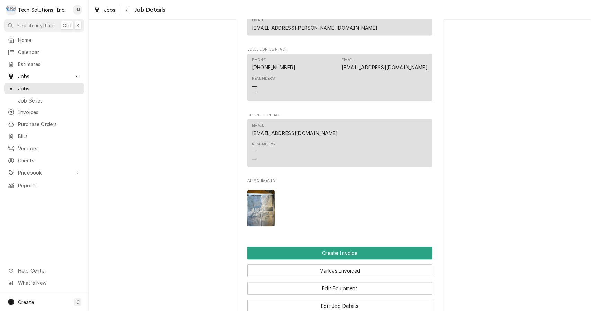
scroll to position [1111, 0]
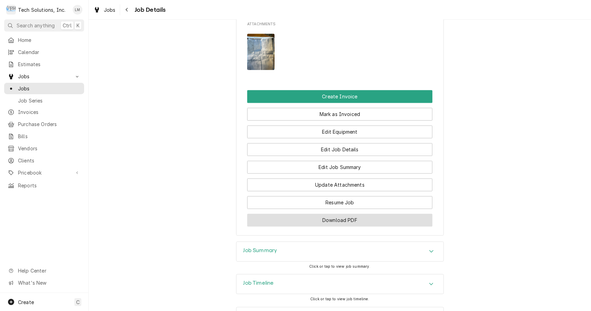
click at [368, 213] on button "Download PDF" at bounding box center [339, 219] width 185 height 13
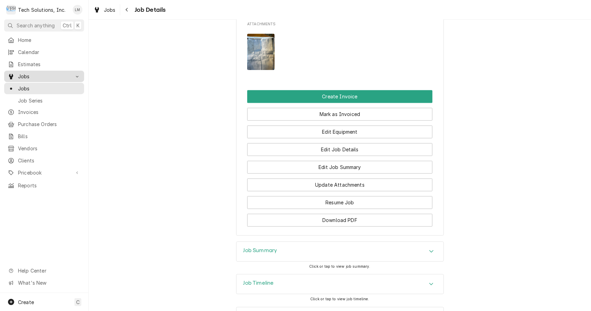
click at [25, 77] on div "Jobs" at bounding box center [44, 76] width 77 height 9
click at [33, 73] on span "Jobs" at bounding box center [44, 76] width 52 height 7
click at [35, 85] on span "Jobs" at bounding box center [49, 88] width 63 height 7
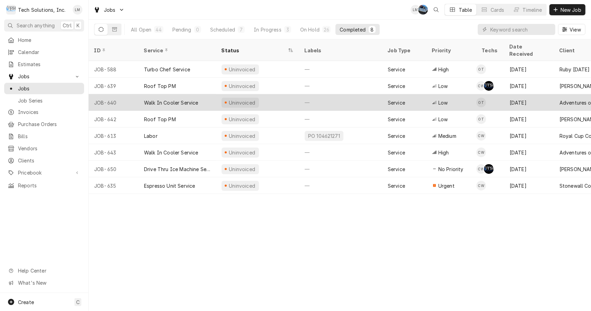
click at [192, 99] on div "Walk In Cooler Service" at bounding box center [171, 102] width 54 height 7
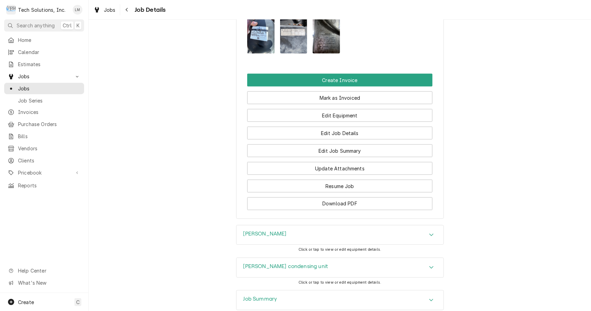
scroll to position [733, 0]
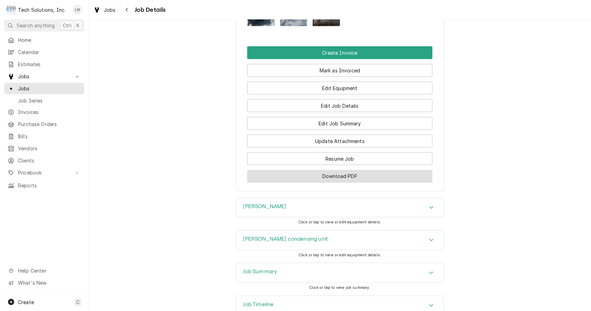
click at [380, 170] on button "Download PDF" at bounding box center [339, 176] width 185 height 13
click at [31, 85] on span "Jobs" at bounding box center [49, 88] width 63 height 7
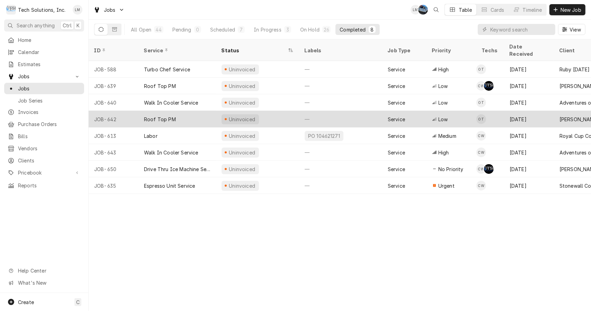
click at [177, 111] on div "Roof Top PM" at bounding box center [176, 119] width 77 height 17
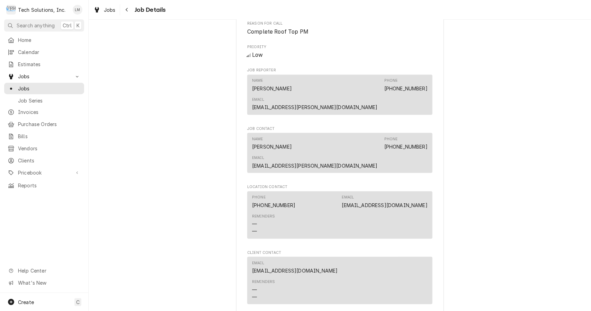
scroll to position [1188, 0]
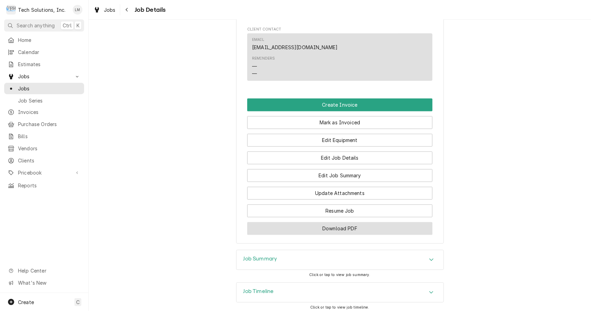
click at [357, 222] on button "Download PDF" at bounding box center [339, 228] width 185 height 13
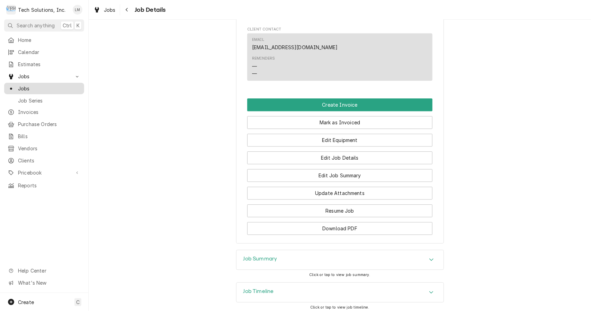
click at [25, 86] on span "Jobs" at bounding box center [49, 88] width 63 height 7
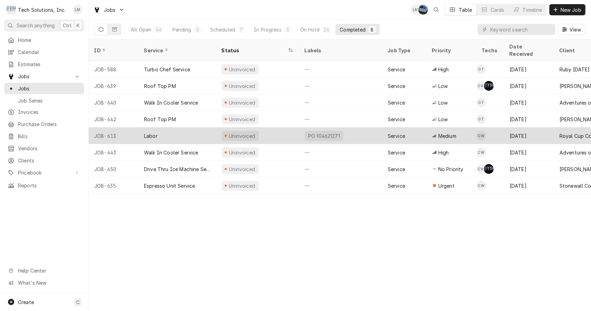
click at [190, 127] on div "Labor" at bounding box center [176, 135] width 77 height 17
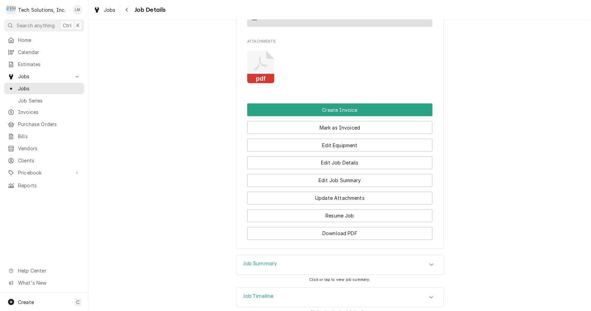
scroll to position [783, 0]
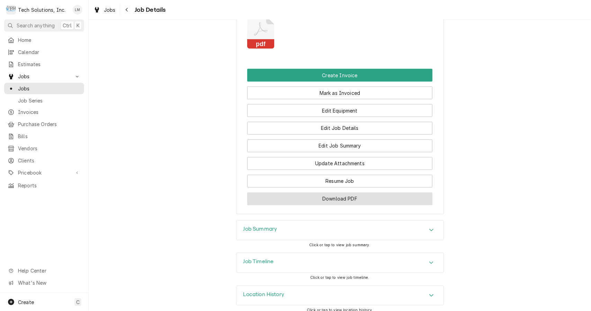
click at [360, 194] on button "Download PDF" at bounding box center [339, 198] width 185 height 13
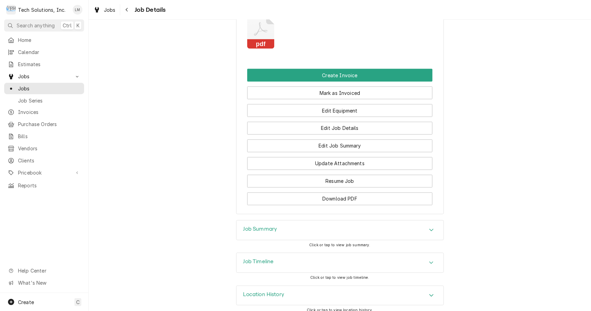
click at [28, 85] on span "Jobs" at bounding box center [49, 88] width 63 height 7
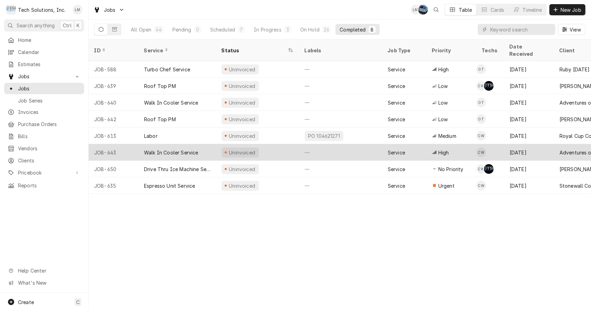
click at [195, 149] on div "Walk In Cooler Service" at bounding box center [171, 152] width 54 height 7
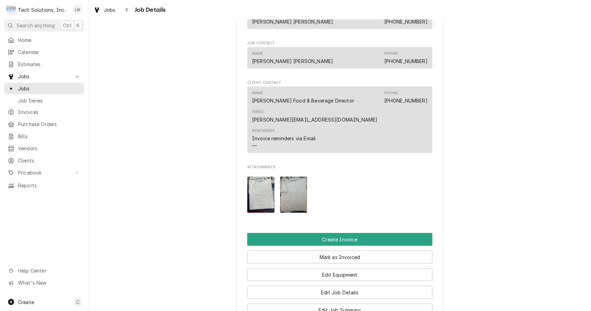
scroll to position [673, 0]
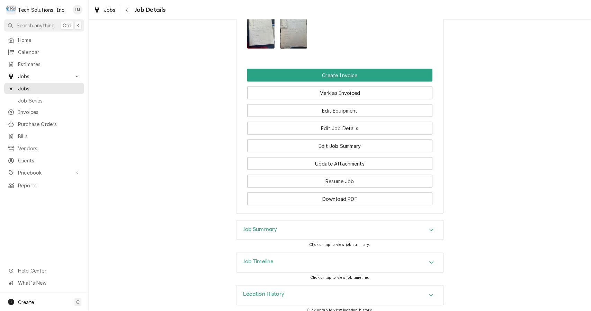
click at [358, 192] on button "Download PDF" at bounding box center [339, 198] width 185 height 13
click at [37, 89] on span "Jobs" at bounding box center [49, 88] width 63 height 7
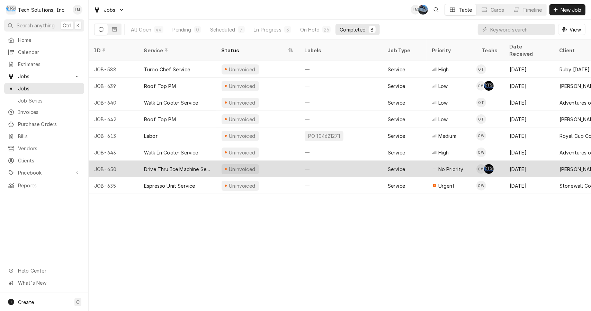
click at [198, 165] on div "Drive Thru Ice Machine Service" at bounding box center [177, 168] width 66 height 7
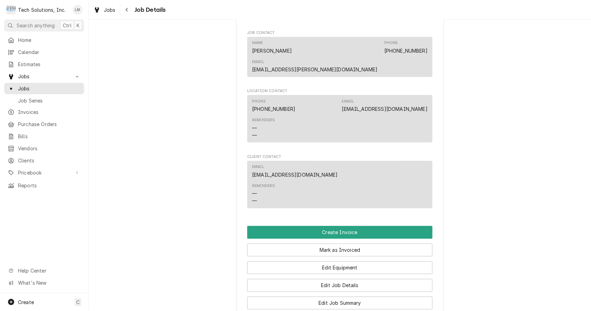
scroll to position [1196, 0]
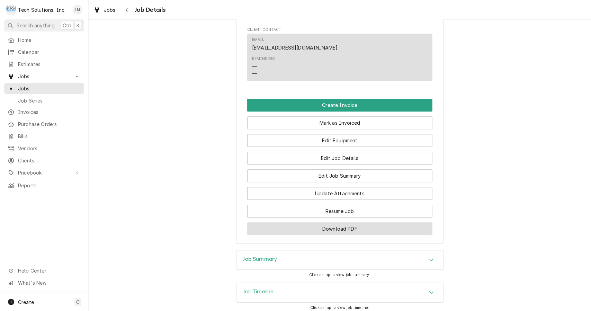
click at [333, 222] on button "Download PDF" at bounding box center [339, 228] width 185 height 13
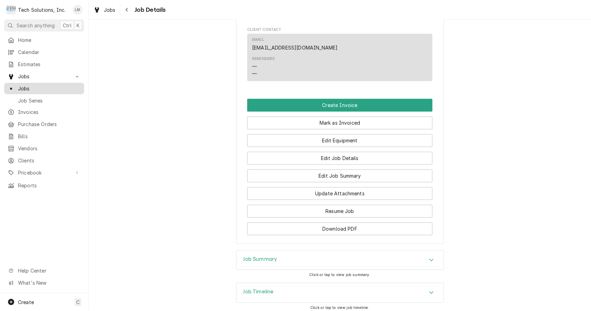
click at [33, 85] on span "Jobs" at bounding box center [49, 88] width 63 height 7
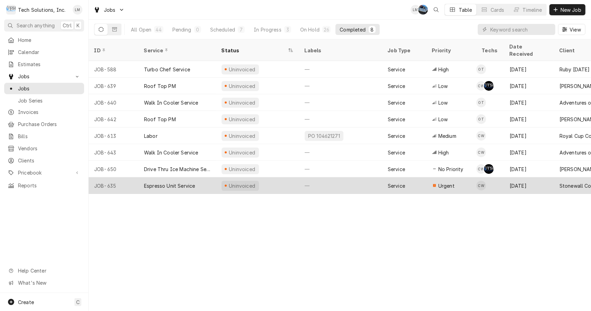
click at [187, 181] on div "Espresso Unit Service" at bounding box center [176, 185] width 77 height 17
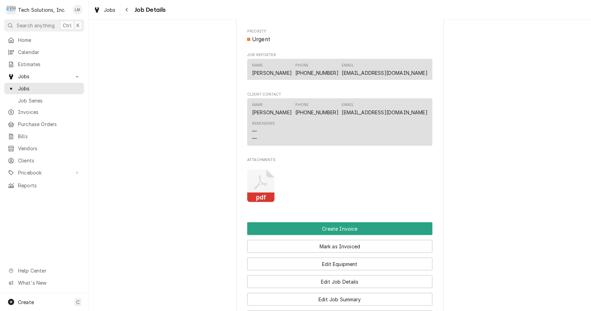
scroll to position [643, 0]
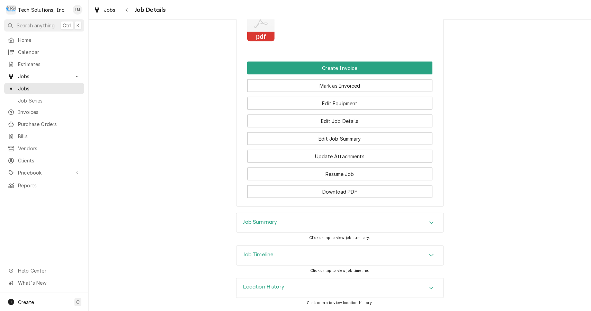
click at [359, 194] on button "Download PDF" at bounding box center [339, 191] width 185 height 13
